Goal: Obtain resource: Download file/media

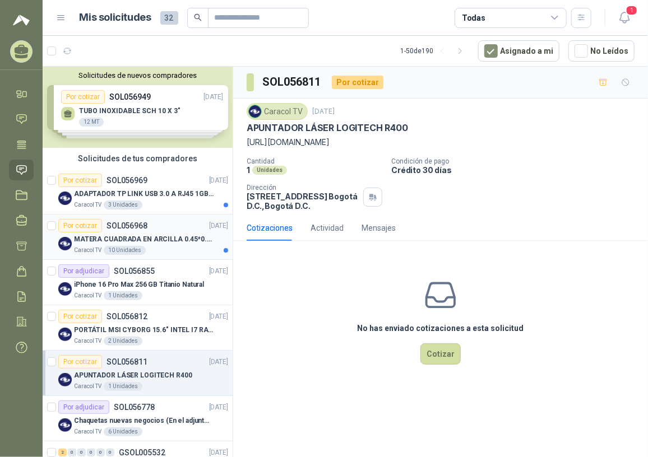
click at [168, 243] on p "MATERA CUADRADA EN ARCILLA 0.45*0.45*0.40" at bounding box center [144, 239] width 140 height 11
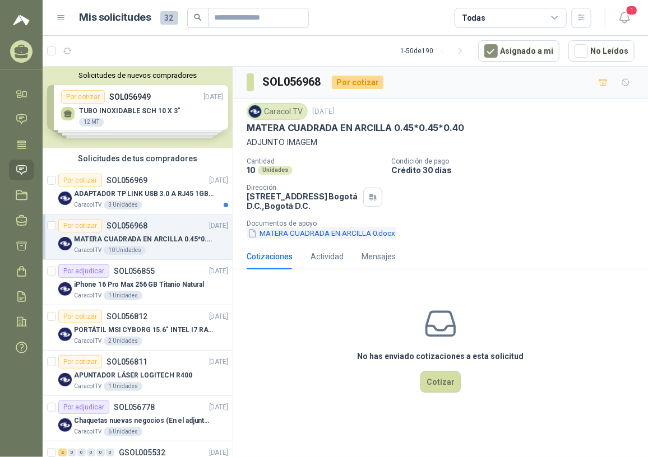
click at [325, 234] on button "MATERA CUADRADA EN ARCILLA 0.docx" at bounding box center [322, 234] width 150 height 12
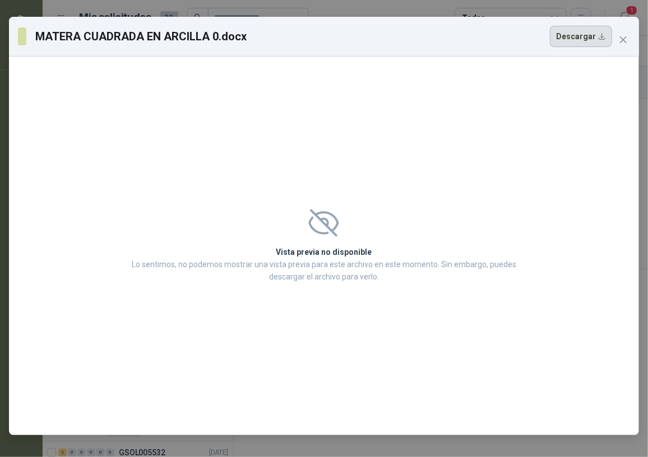
click at [572, 32] on button "Descargar" at bounding box center [581, 36] width 62 height 21
click at [623, 43] on icon "close" at bounding box center [623, 39] width 9 height 9
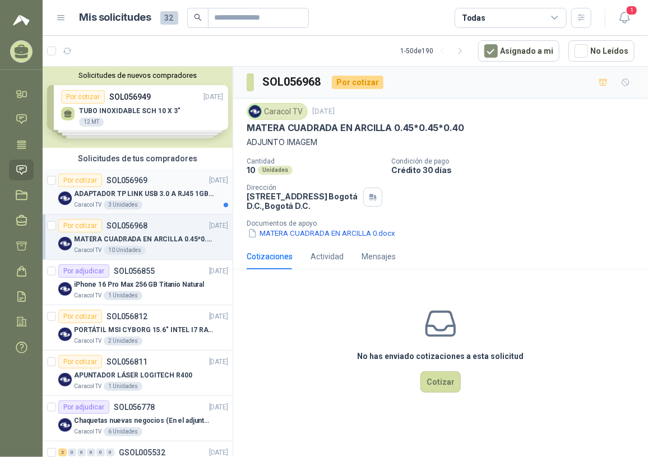
click at [181, 197] on p "ADAPTADOR TP LINK USB 3.0 A RJ45 1GB WINDOWS" at bounding box center [144, 194] width 140 height 11
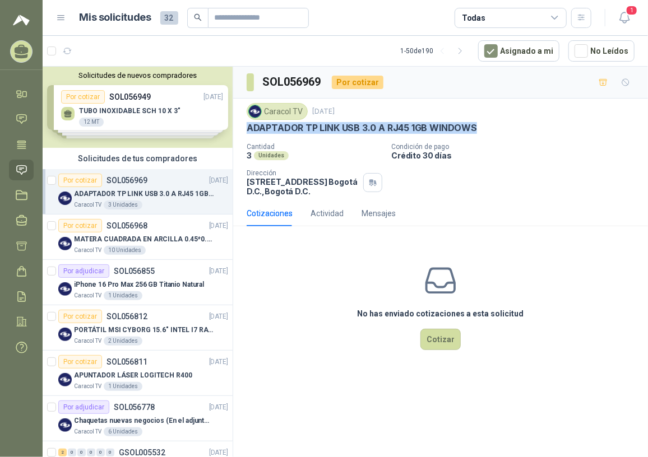
drag, startPoint x: 246, startPoint y: 128, endPoint x: 471, endPoint y: 123, distance: 225.4
click at [471, 123] on p "ADAPTADOR TP LINK USB 3.0 A RJ45 1GB WINDOWS" at bounding box center [362, 128] width 230 height 12
copy p "ADAPTADOR TP LINK USB 3.0 A RJ45 1GB WINDOWS"
click at [339, 226] on div "Actividad" at bounding box center [326, 214] width 33 height 26
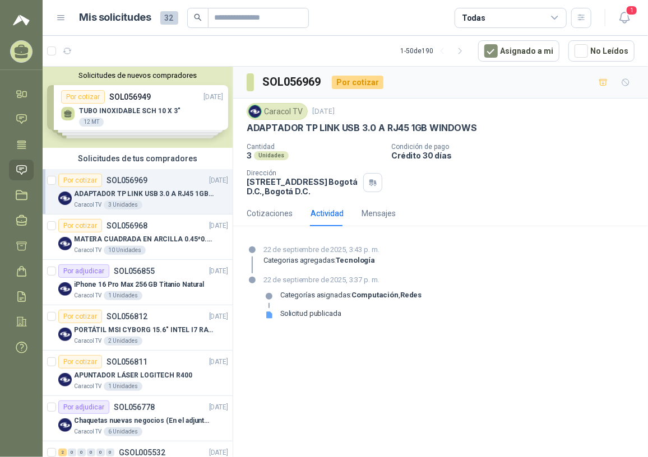
click at [161, 206] on div "Caracol TV 3 Unidades" at bounding box center [151, 205] width 154 height 9
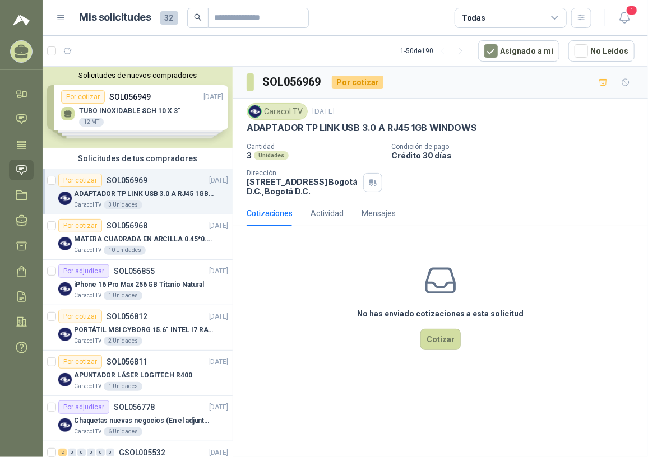
click at [147, 194] on p "ADAPTADOR TP LINK USB 3.0 A RJ45 1GB WINDOWS" at bounding box center [144, 194] width 140 height 11
click at [147, 246] on div "Caracol TV 10 Unidades" at bounding box center [151, 250] width 154 height 9
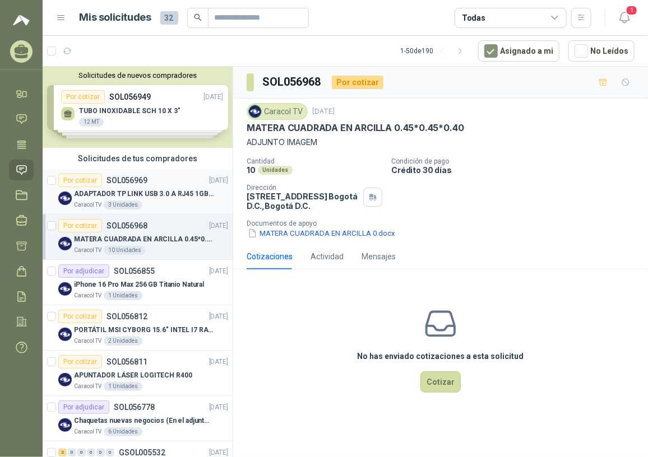
click at [155, 203] on div "Caracol TV 3 Unidades" at bounding box center [151, 205] width 154 height 9
